Goal: Find contact information: Find contact information

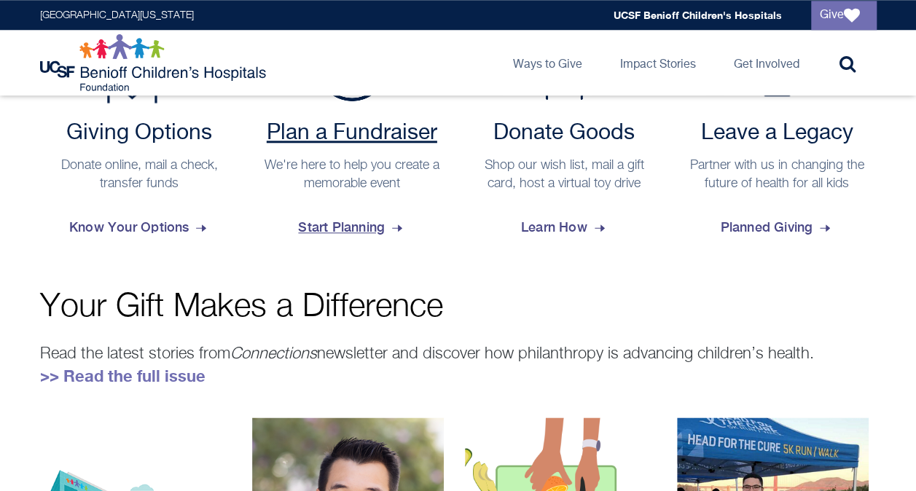
scroll to position [526, 0]
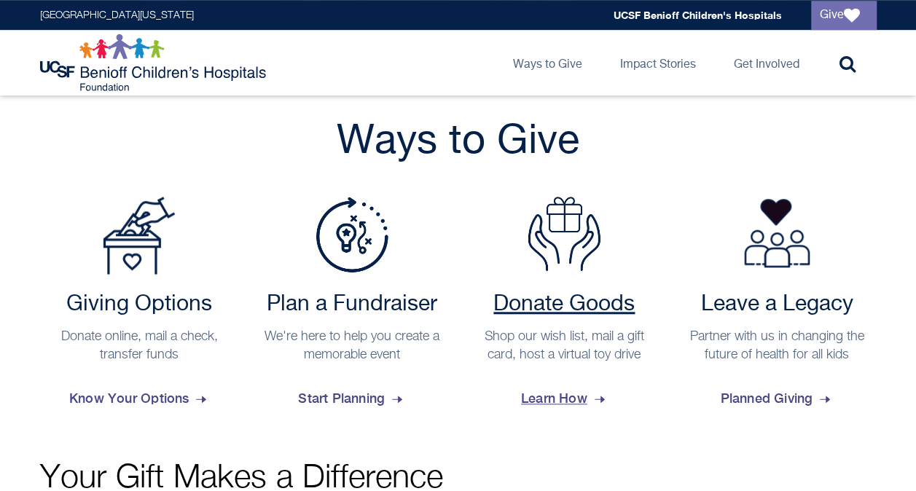
click at [597, 308] on h2 "Donate Goods" at bounding box center [564, 305] width 185 height 26
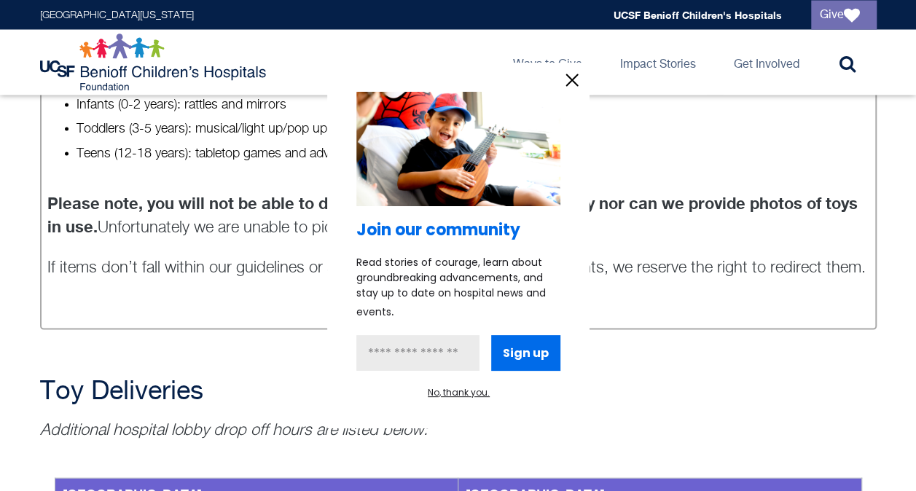
scroll to position [1458, 0]
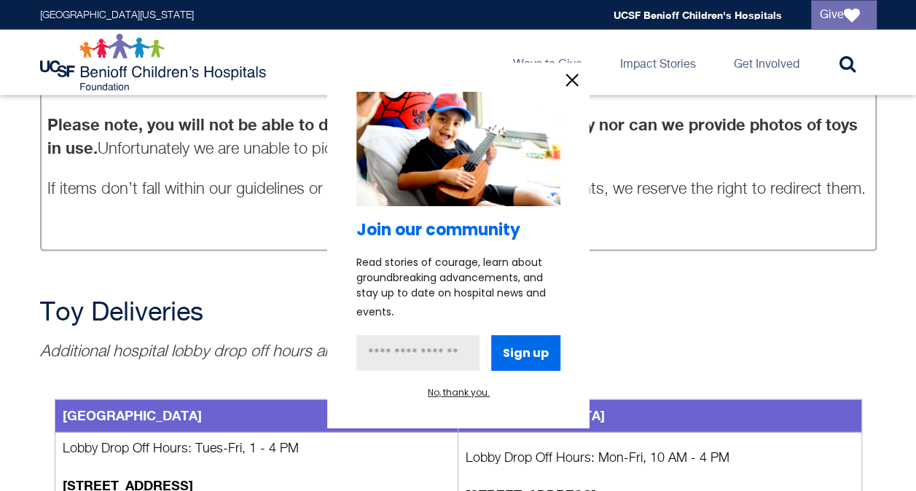
click at [257, 286] on div at bounding box center [458, 245] width 916 height 491
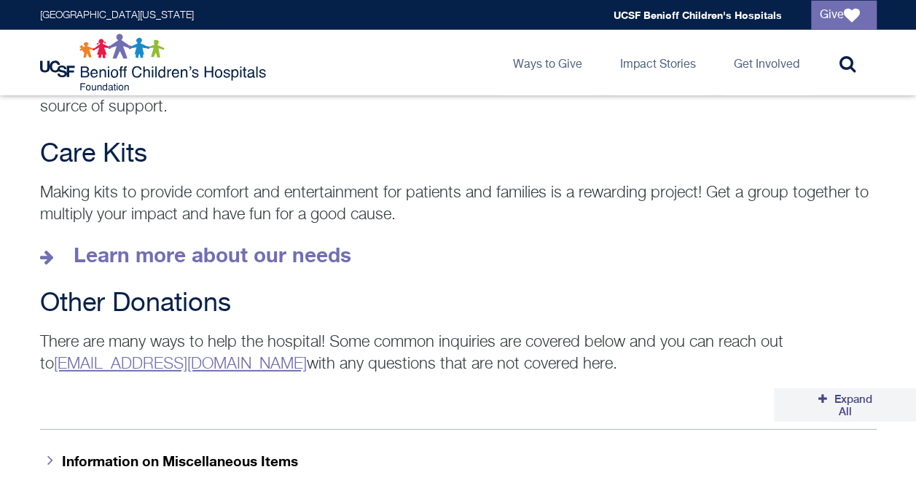
scroll to position [2187, 0]
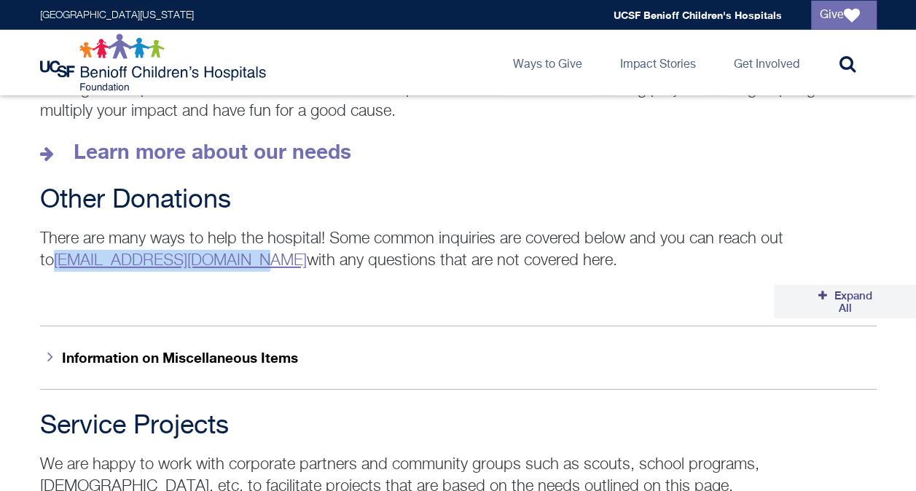
drag, startPoint x: 52, startPoint y: 240, endPoint x: 260, endPoint y: 238, distance: 207.0
click at [260, 238] on p "There are many ways to help the hospital! Some common inquiries are covered bel…" at bounding box center [458, 250] width 837 height 44
copy p "[EMAIL_ADDRESS][DOMAIN_NAME]"
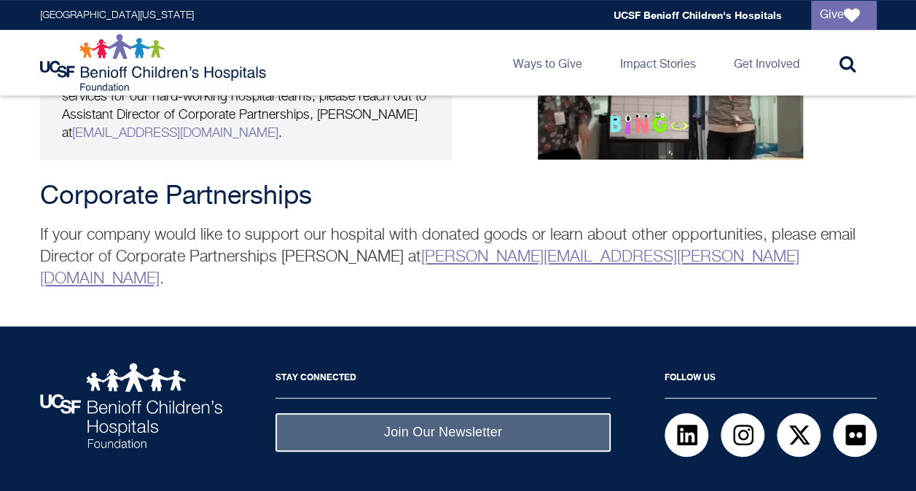
scroll to position [2963, 0]
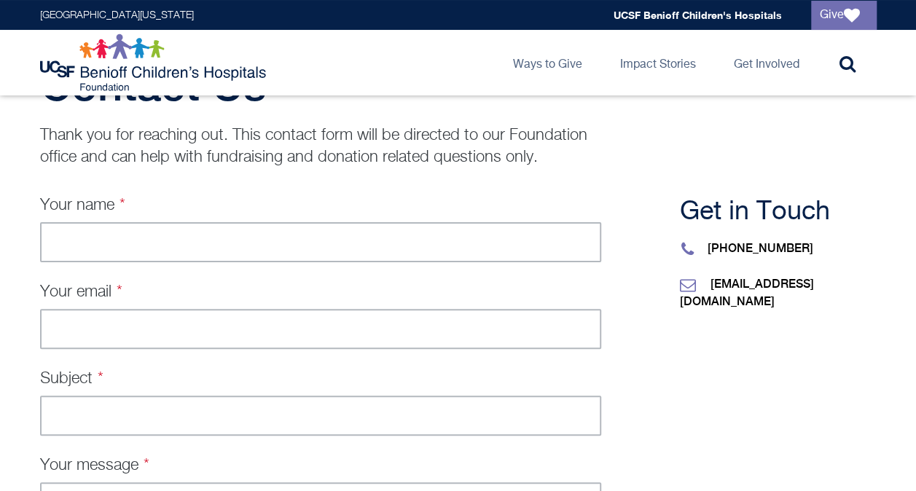
scroll to position [73, 0]
drag, startPoint x: 821, startPoint y: 248, endPoint x: 728, endPoint y: 246, distance: 93.3
click at [728, 246] on p "+1 (510) 428-3814" at bounding box center [778, 248] width 197 height 17
copy p "(510) 428-3814"
